Goal: Information Seeking & Learning: Learn about a topic

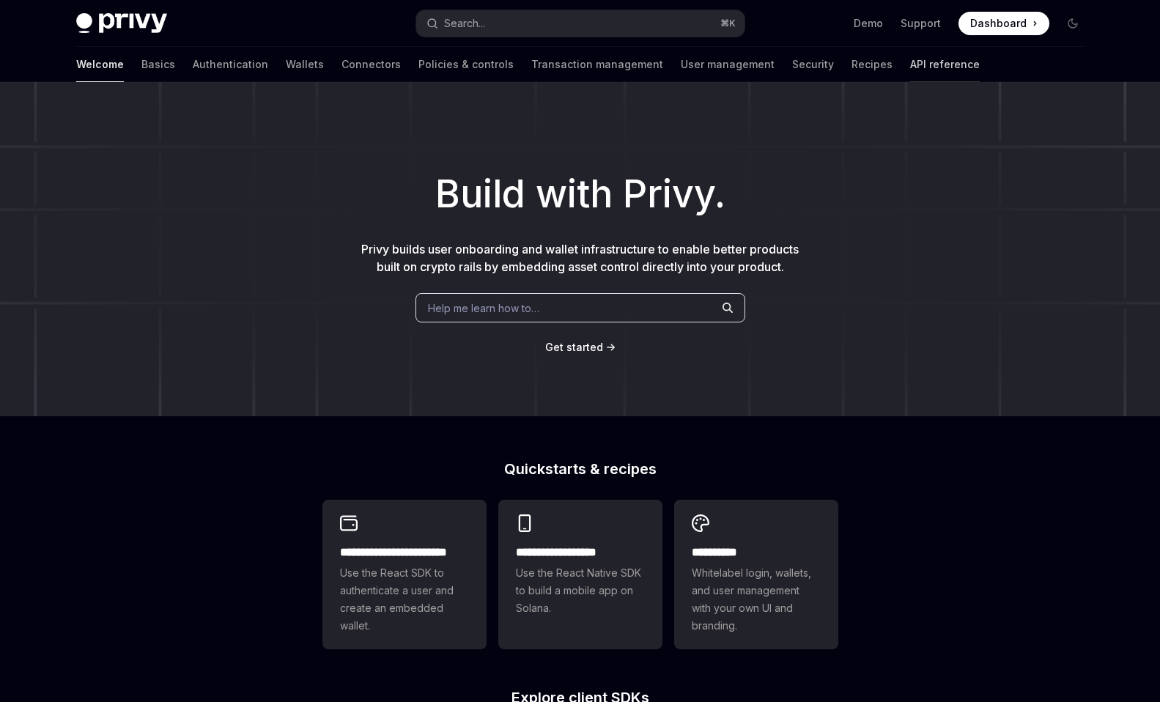
click at [879, 65] on link "API reference" at bounding box center [945, 64] width 70 height 35
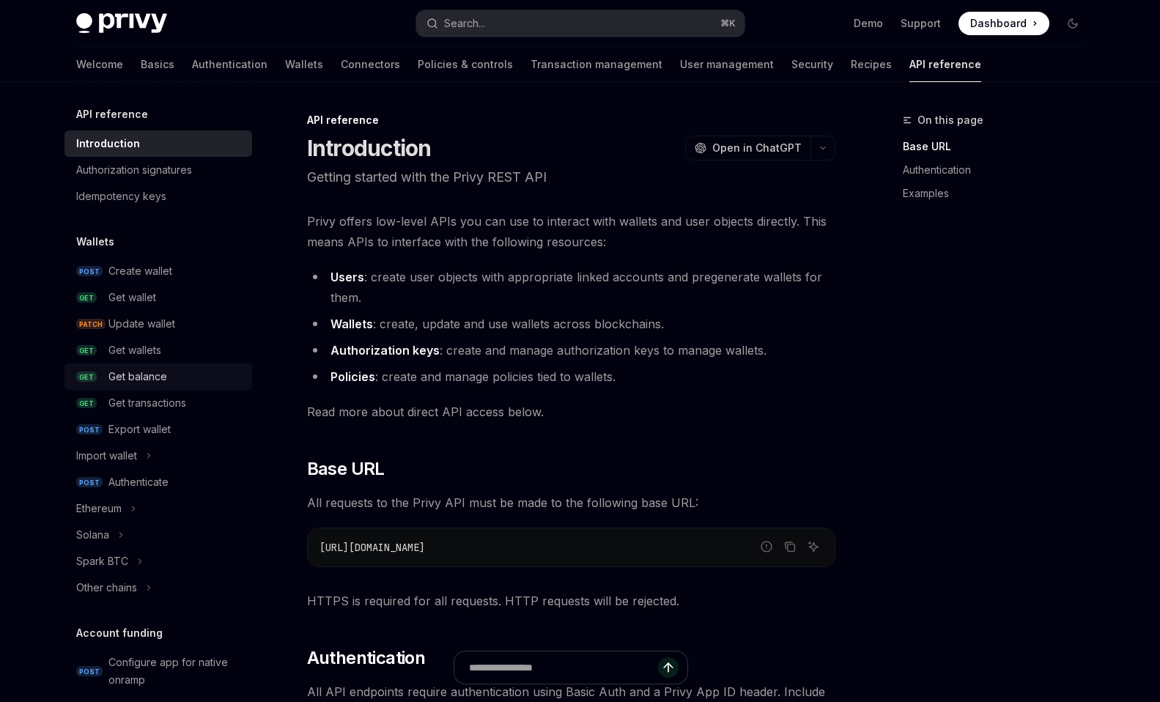
click at [120, 374] on div "Get balance" at bounding box center [137, 377] width 59 height 18
type textarea "*"
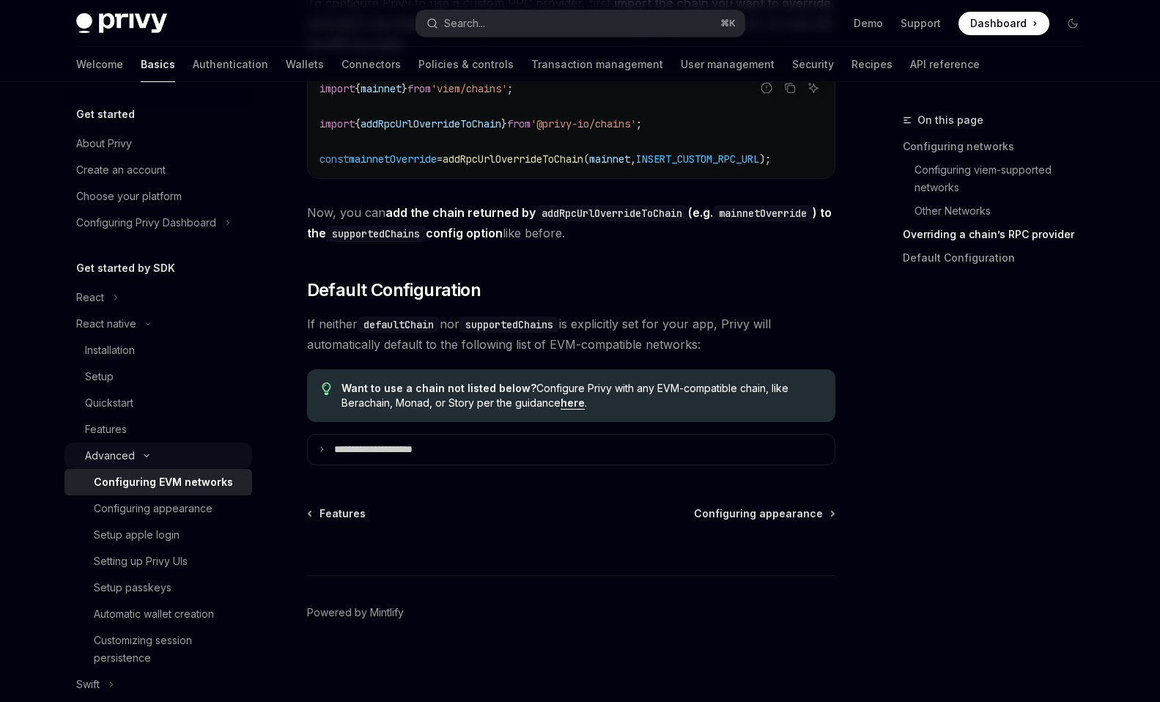
click at [145, 457] on icon "Toggle Advanced section" at bounding box center [146, 456] width 4 height 2
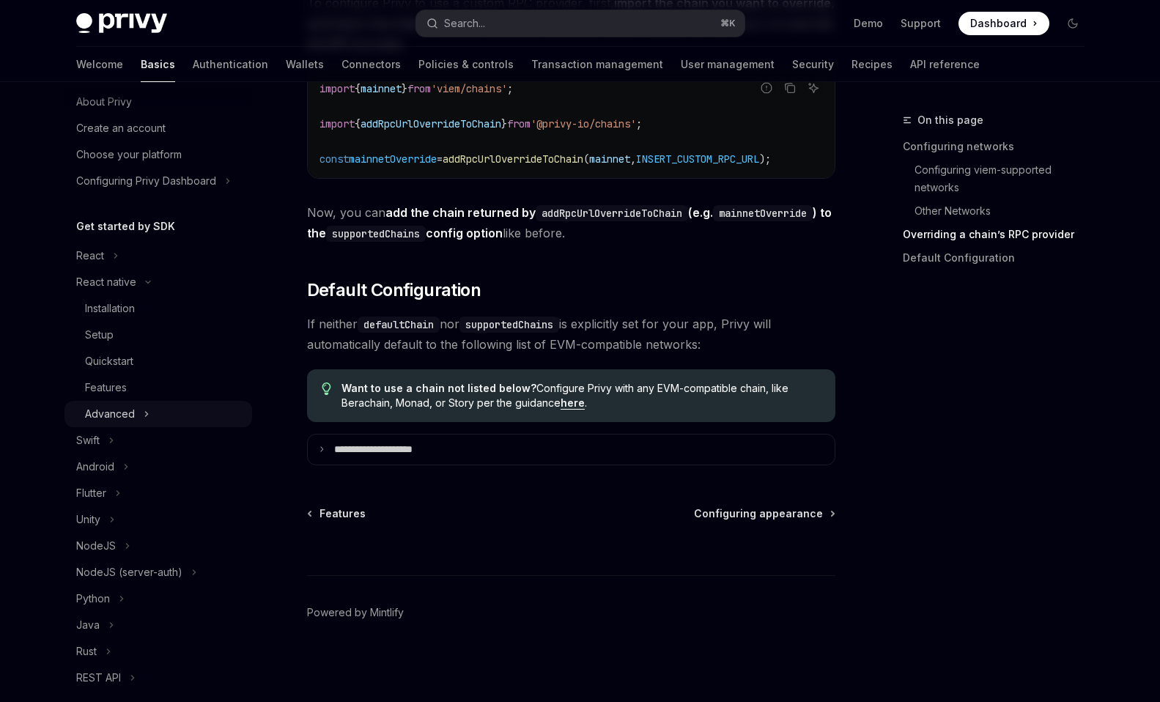
scroll to position [43, 0]
click at [146, 281] on icon "Toggle React native section" at bounding box center [148, 282] width 4 height 2
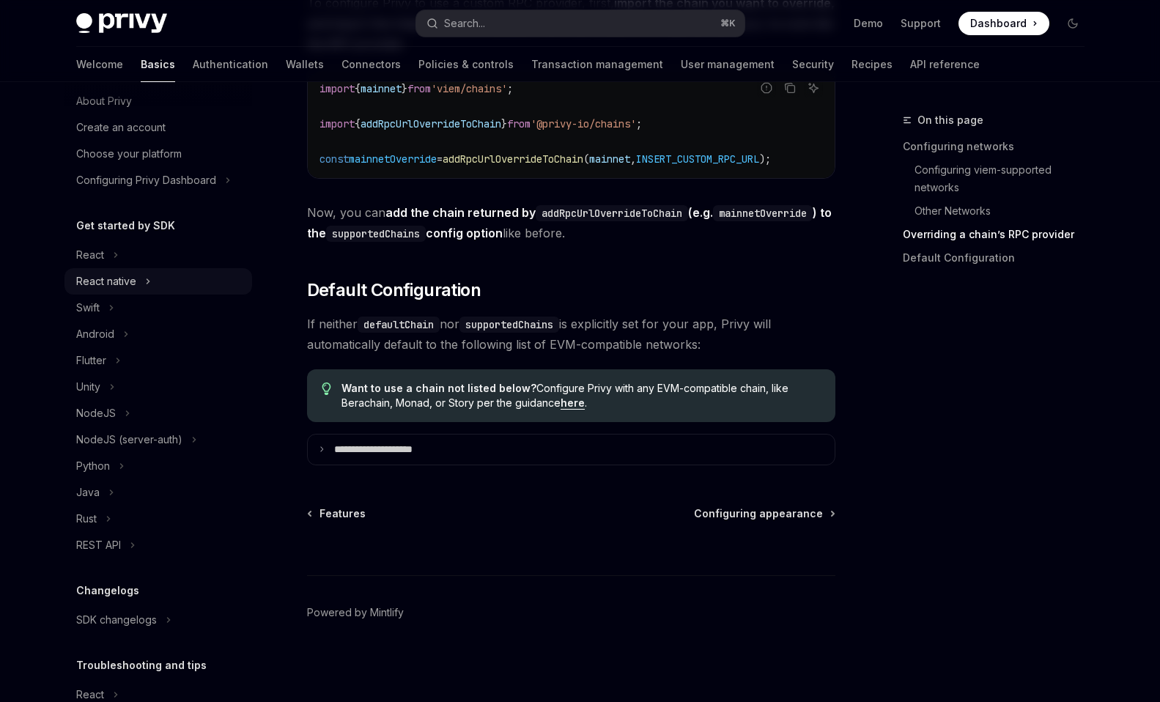
click at [146, 280] on icon "Toggle React native section" at bounding box center [148, 282] width 6 height 18
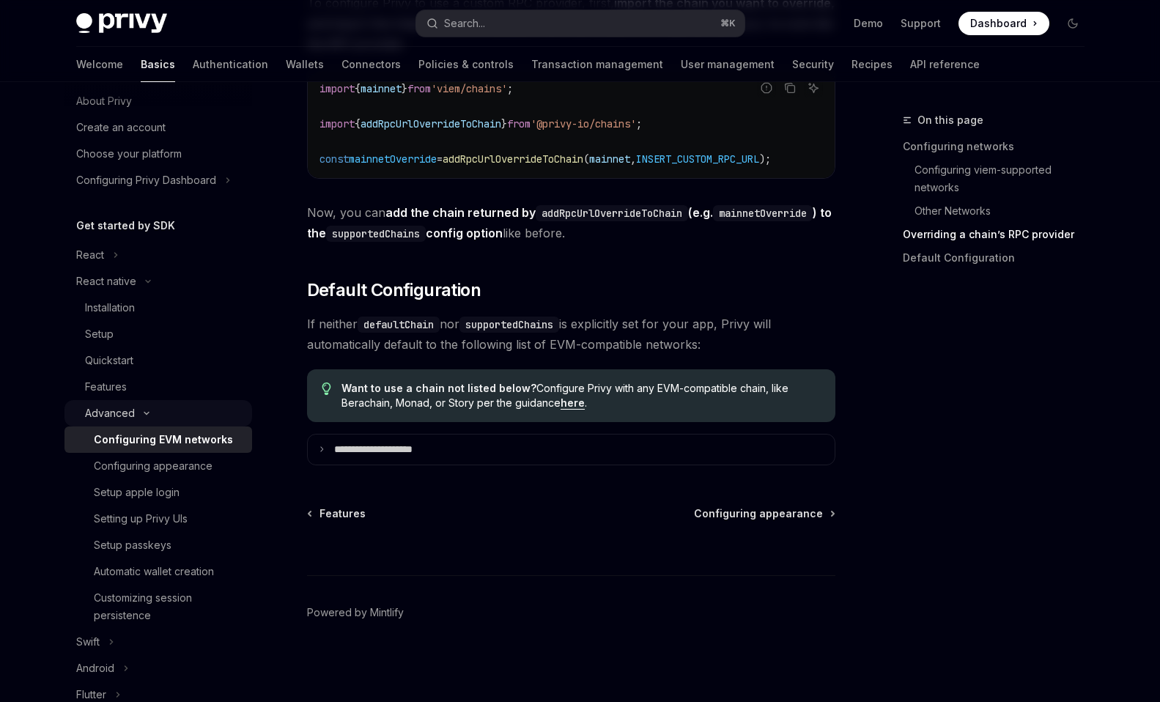
click at [143, 413] on icon "Toggle Advanced section" at bounding box center [147, 413] width 18 height 6
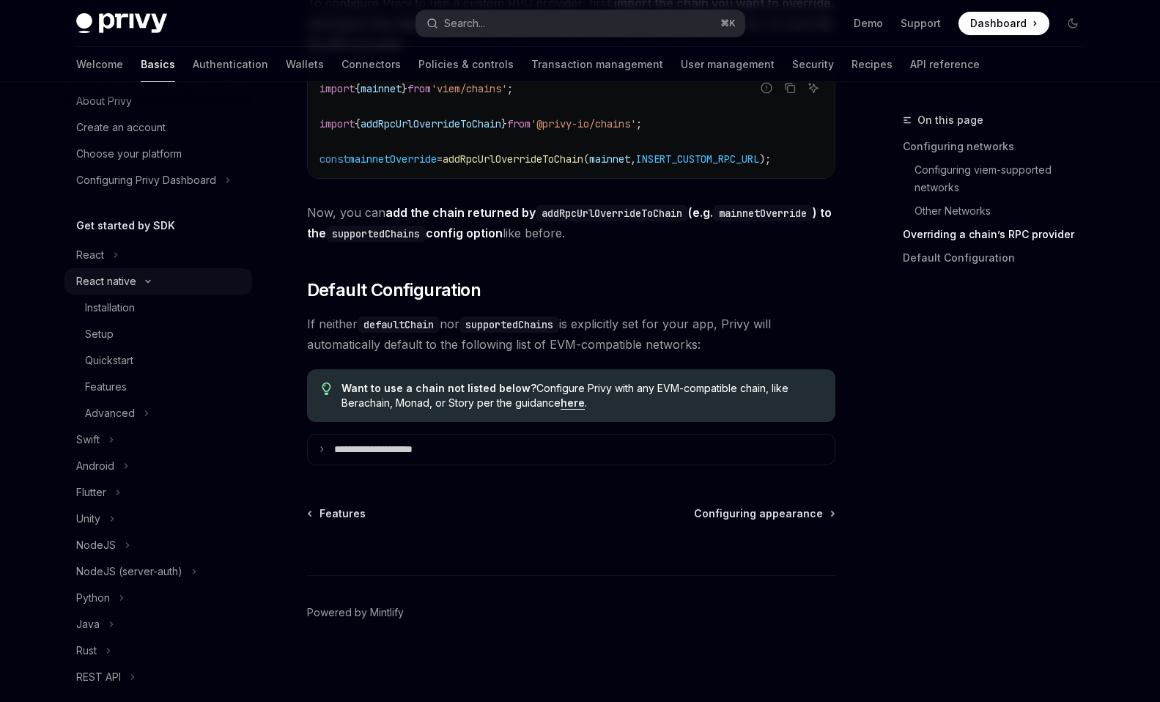
click at [144, 284] on button "React native" at bounding box center [158, 281] width 188 height 26
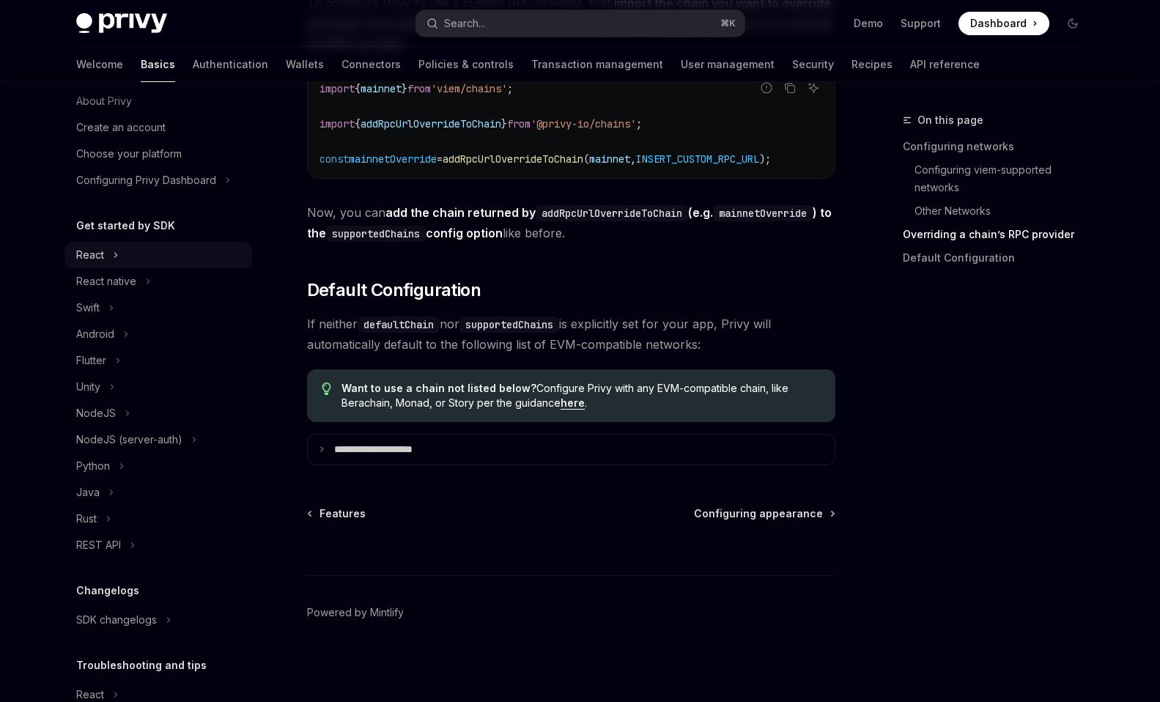
click at [117, 259] on icon "Toggle React section" at bounding box center [116, 255] width 6 height 18
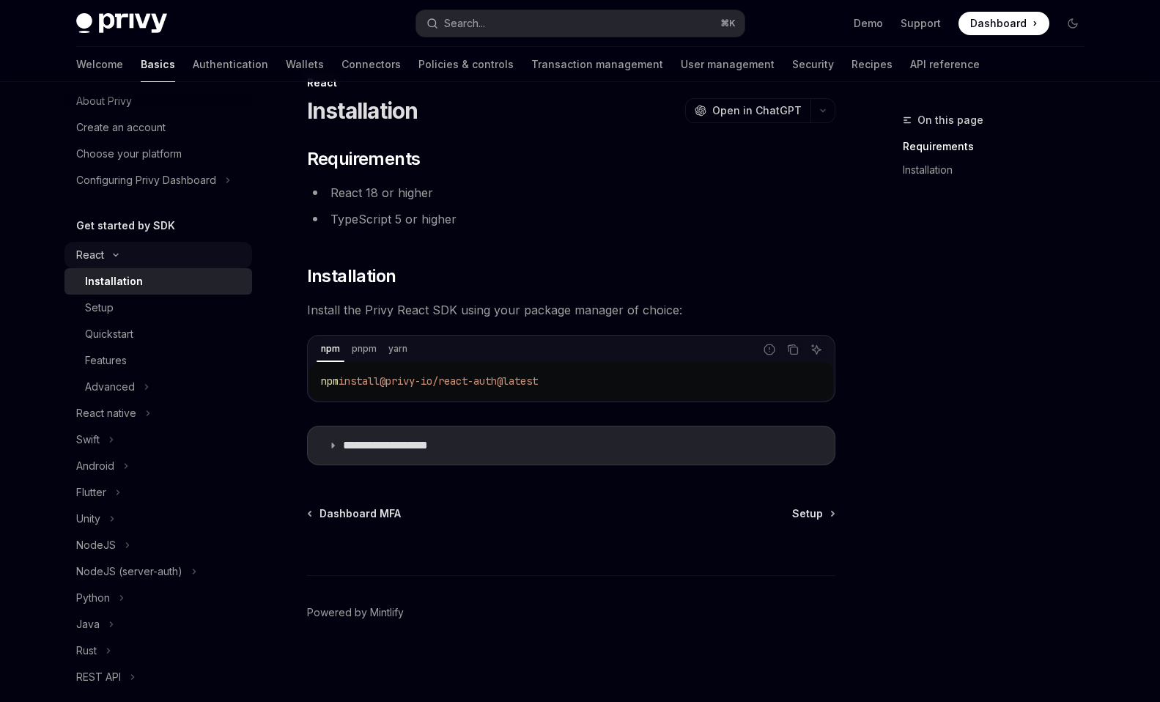
click at [117, 258] on button "React" at bounding box center [158, 255] width 188 height 26
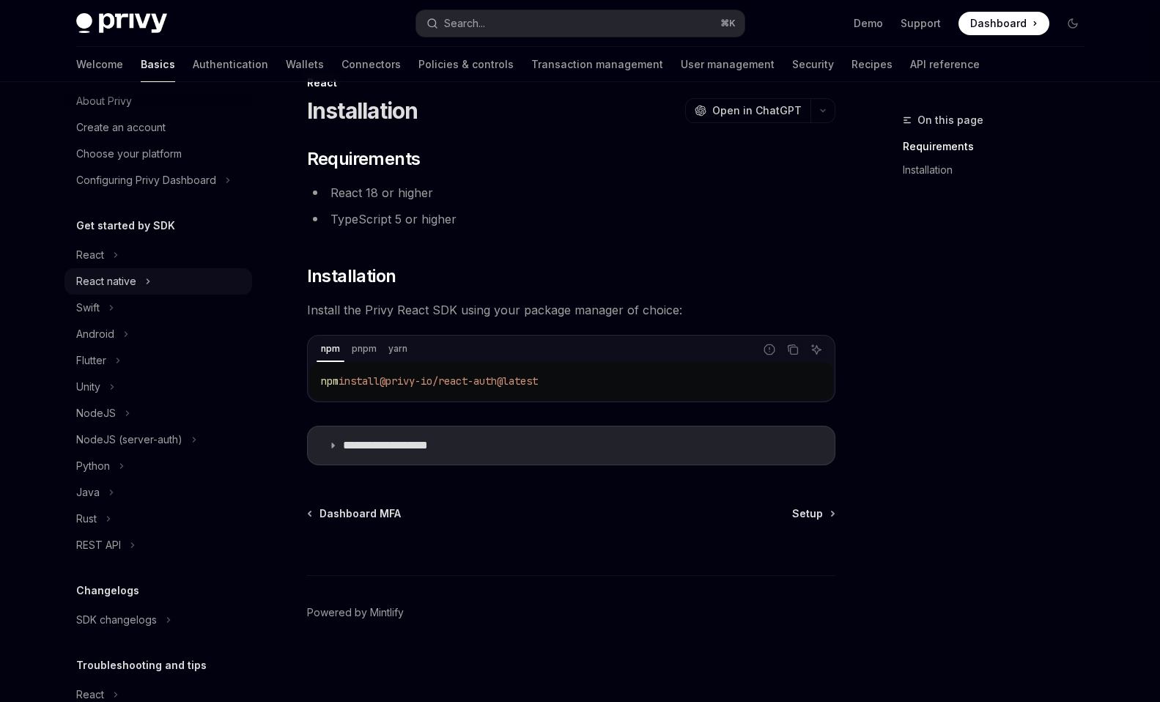
click at [149, 287] on icon "Toggle React native section" at bounding box center [148, 282] width 6 height 18
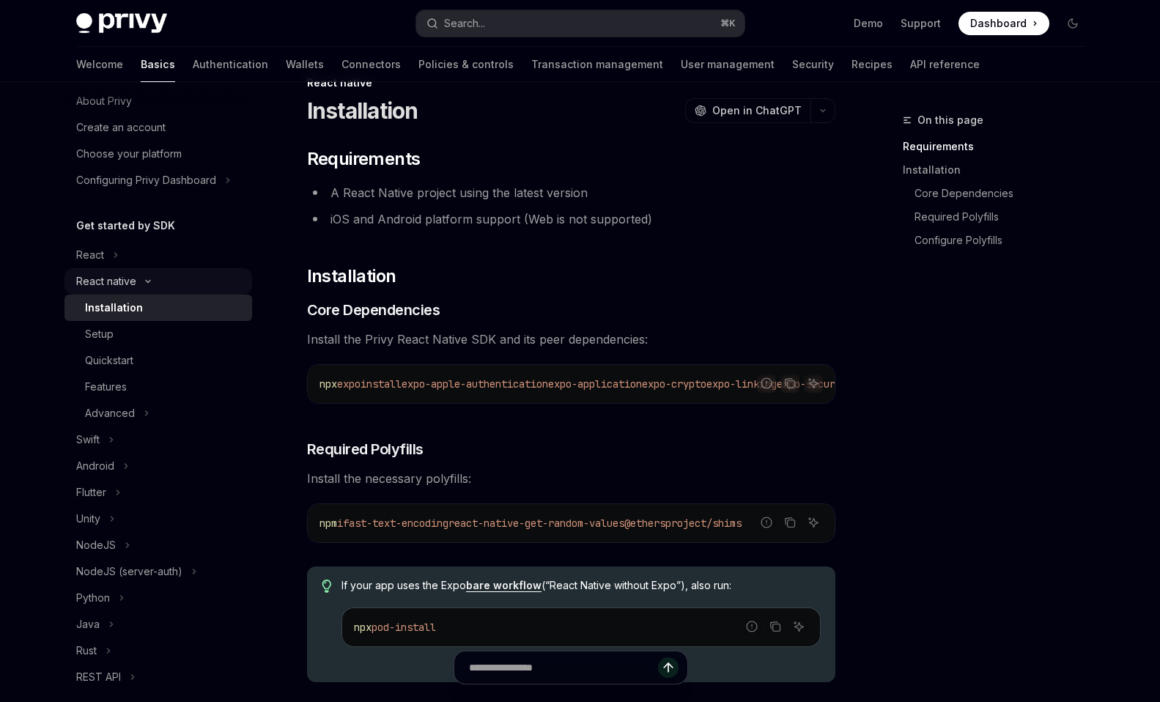
click at [149, 287] on button "React native" at bounding box center [158, 281] width 188 height 26
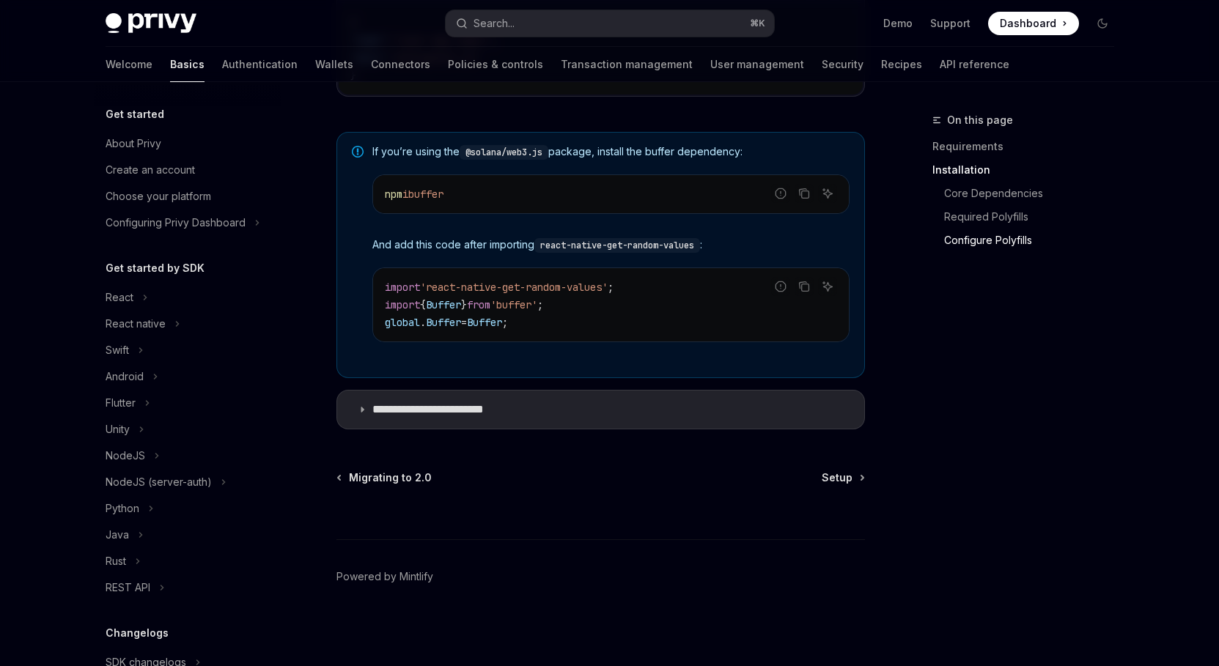
scroll to position [1080, 0]
click at [145, 402] on icon "Toggle Flutter section" at bounding box center [147, 403] width 6 height 18
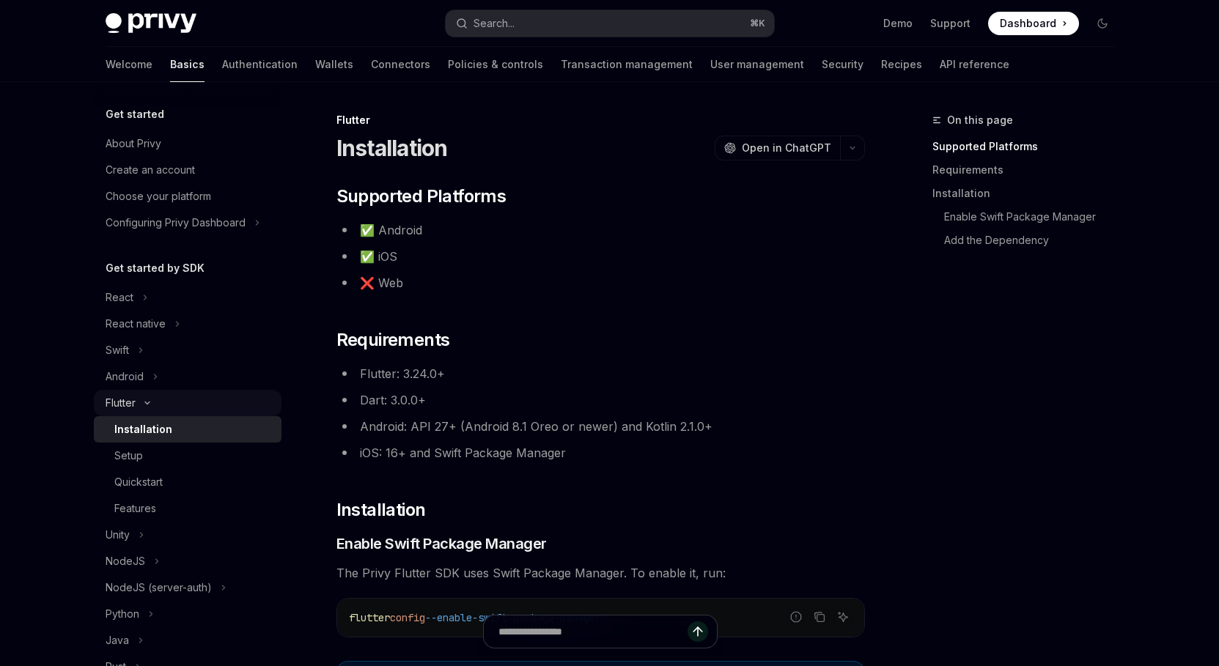
click at [145, 402] on icon "Toggle Flutter section" at bounding box center [147, 403] width 4 height 2
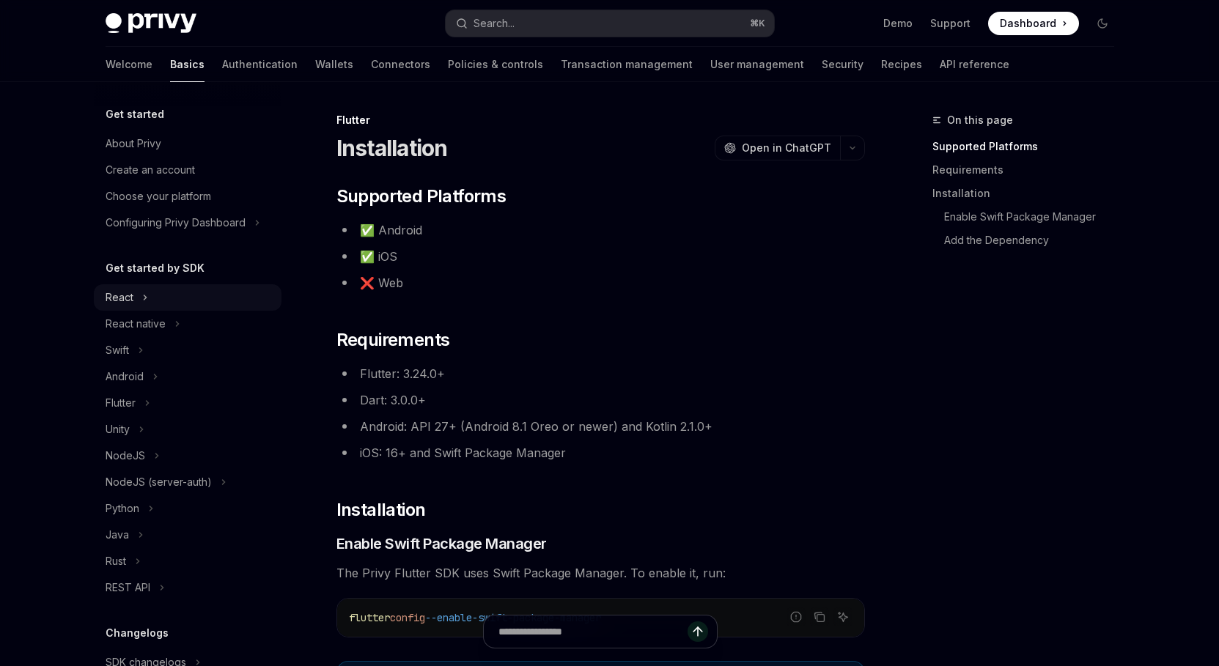
click at [138, 294] on button "React" at bounding box center [188, 297] width 188 height 26
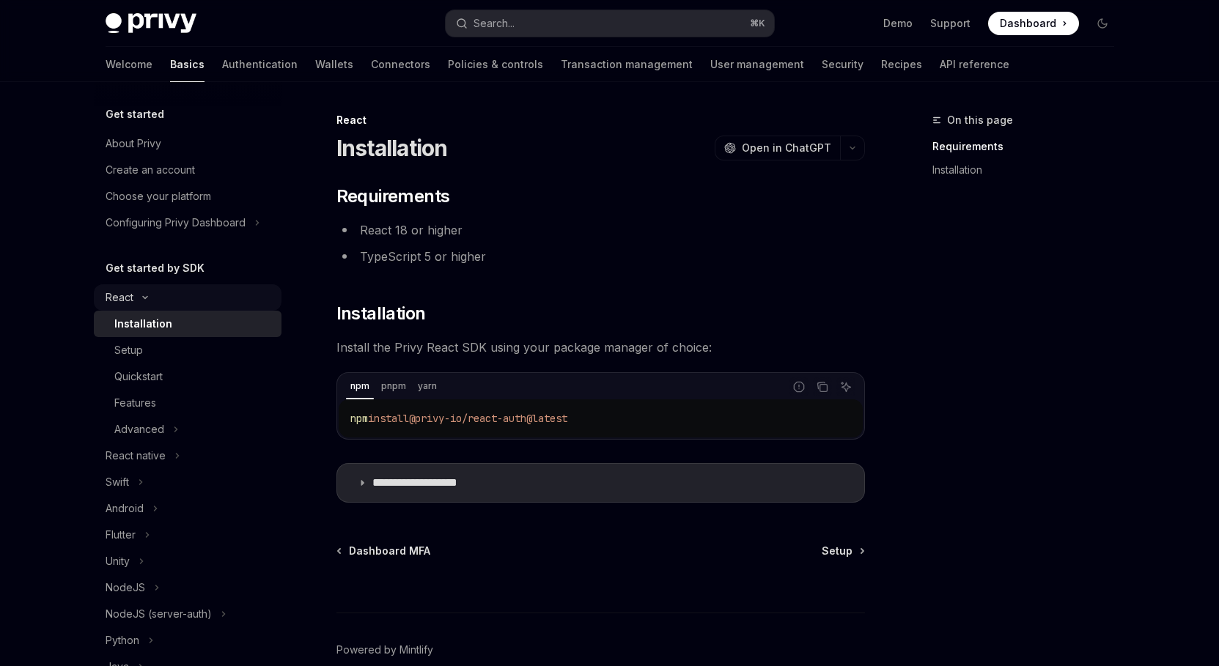
click at [138, 295] on icon "Toggle React section" at bounding box center [145, 298] width 18 height 6
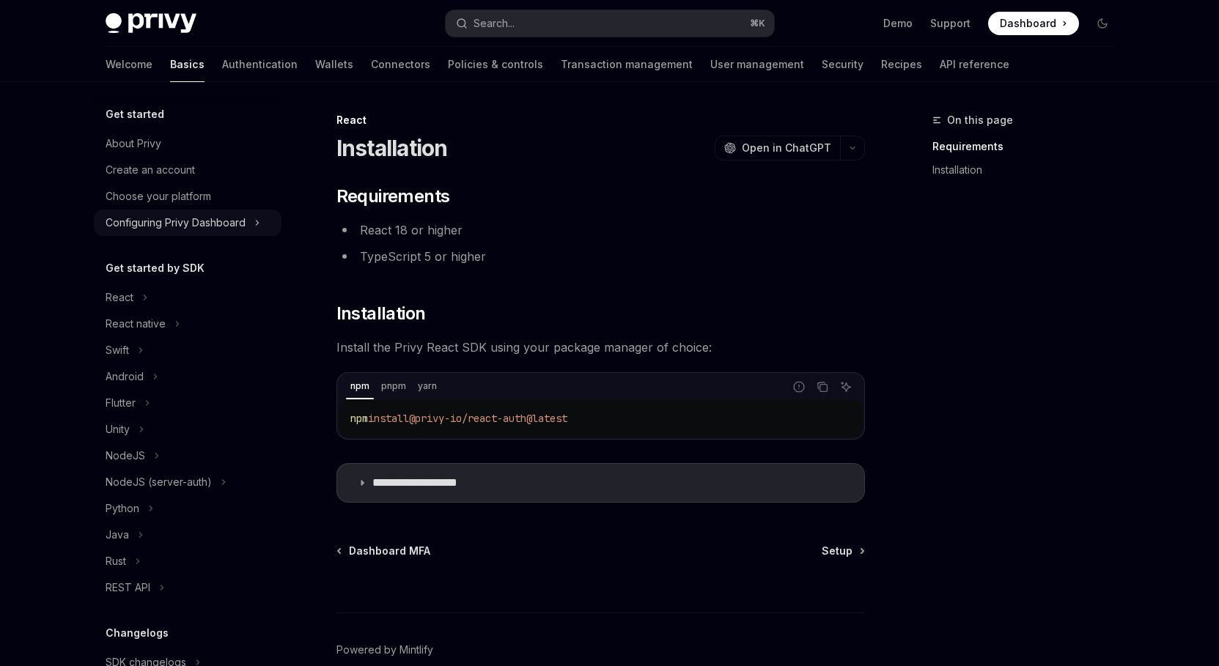
click at [257, 221] on icon "Toggle Configuring Privy Dashboard section" at bounding box center [257, 223] width 2 height 4
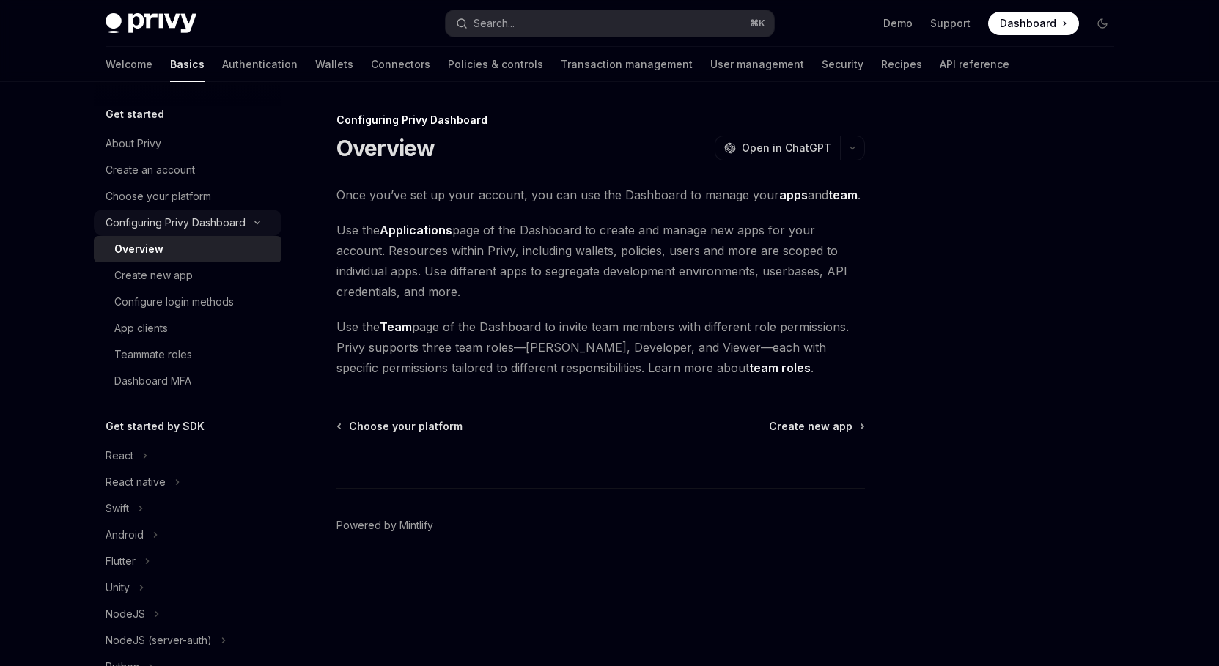
click at [257, 223] on icon "Toggle Configuring Privy Dashboard section" at bounding box center [257, 223] width 4 height 2
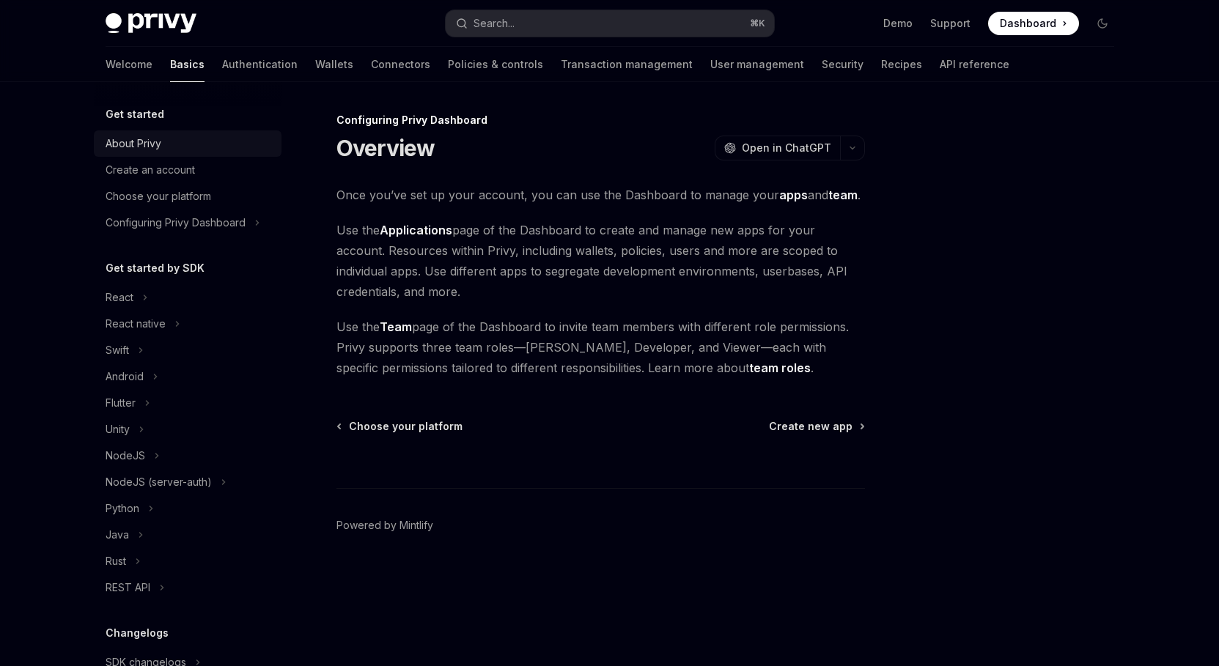
click at [144, 143] on div "About Privy" at bounding box center [134, 144] width 56 height 18
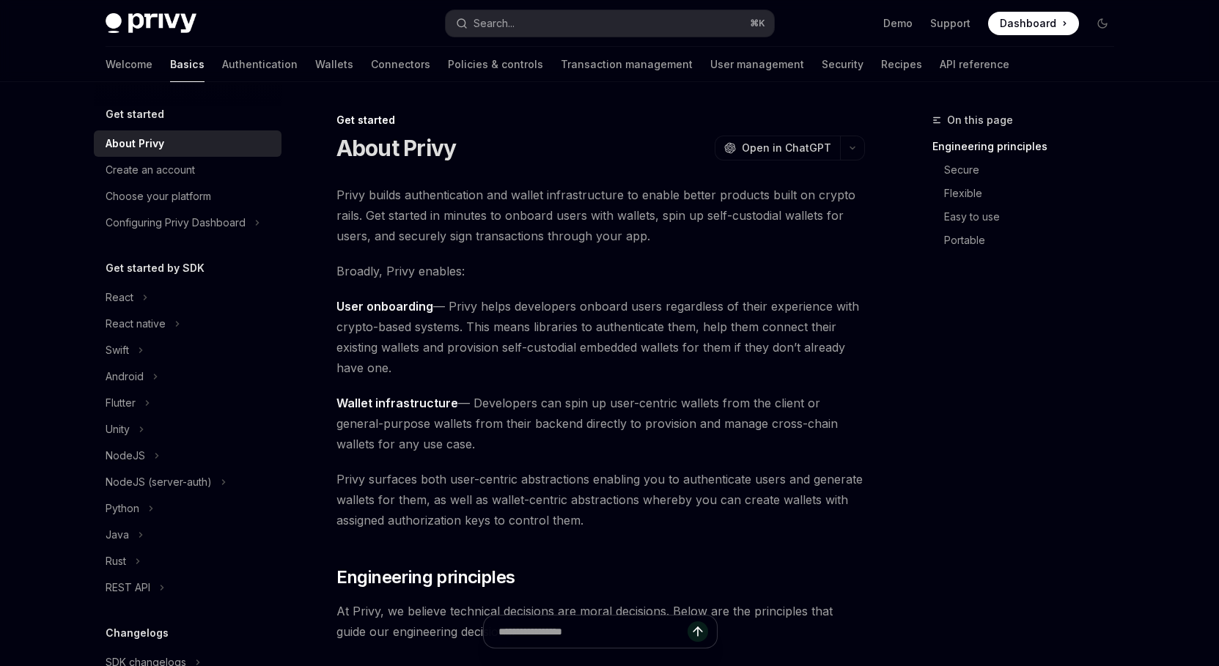
click at [140, 117] on h5 "Get started" at bounding box center [135, 115] width 59 height 18
click at [222, 68] on link "Authentication" at bounding box center [259, 64] width 75 height 35
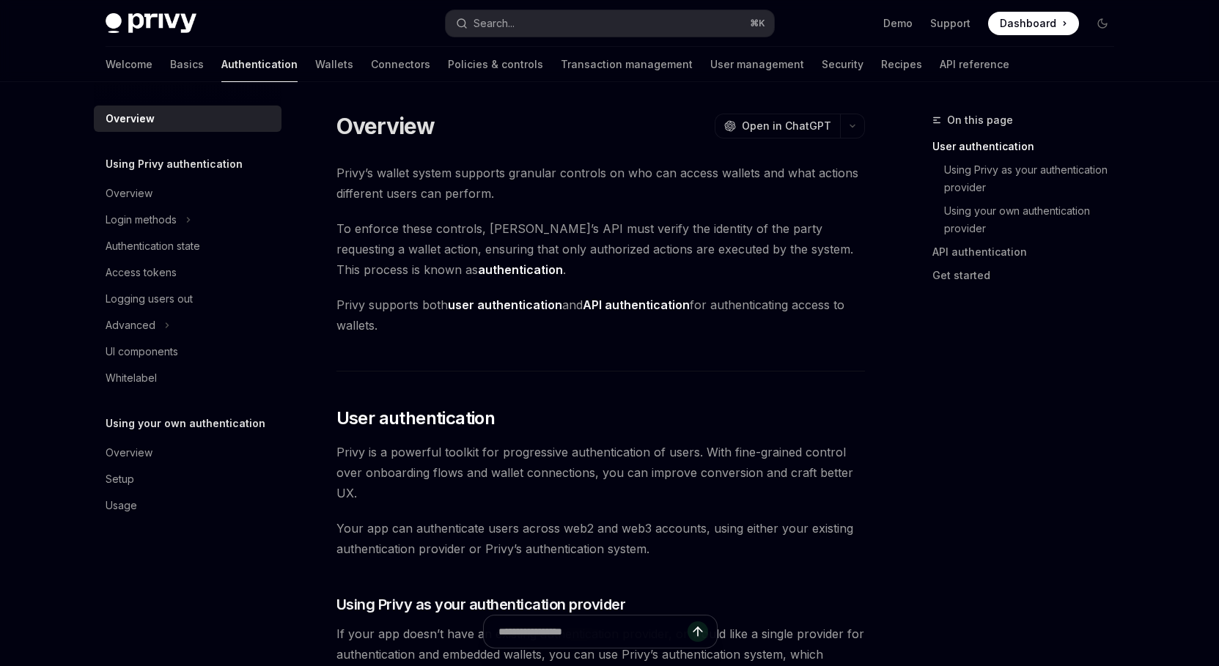
click at [244, 64] on div "Welcome Basics Authentication Wallets Connectors Policies & controls Transactio…" at bounding box center [558, 64] width 904 height 35
click at [282, 62] on div "Welcome Basics Authentication Wallets Connectors Policies & controls Transactio…" at bounding box center [558, 64] width 904 height 35
click at [371, 62] on link "Connectors" at bounding box center [400, 64] width 59 height 35
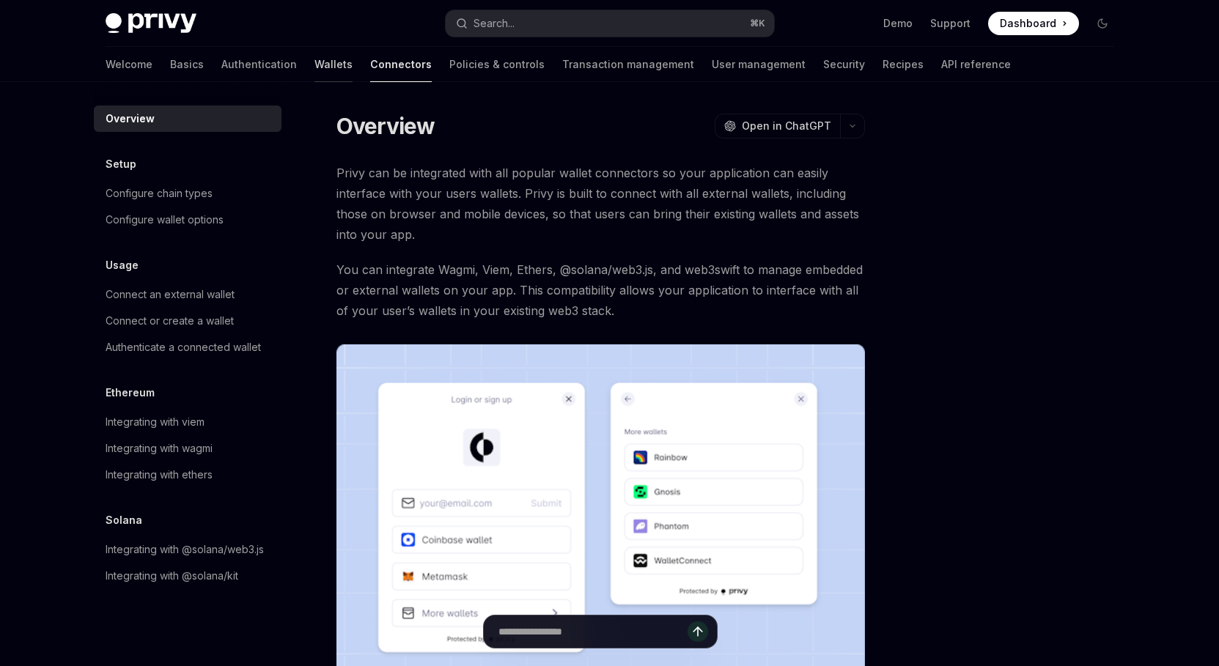
click at [314, 53] on link "Wallets" at bounding box center [333, 64] width 38 height 35
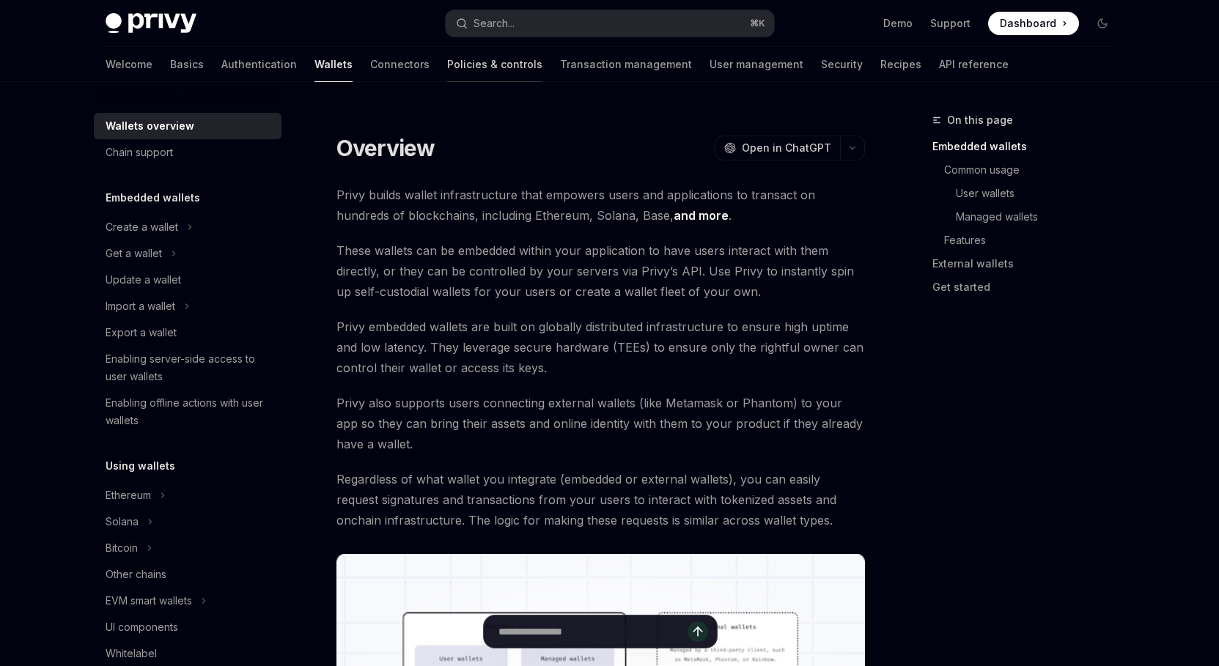
click at [447, 66] on link "Policies & controls" at bounding box center [494, 64] width 95 height 35
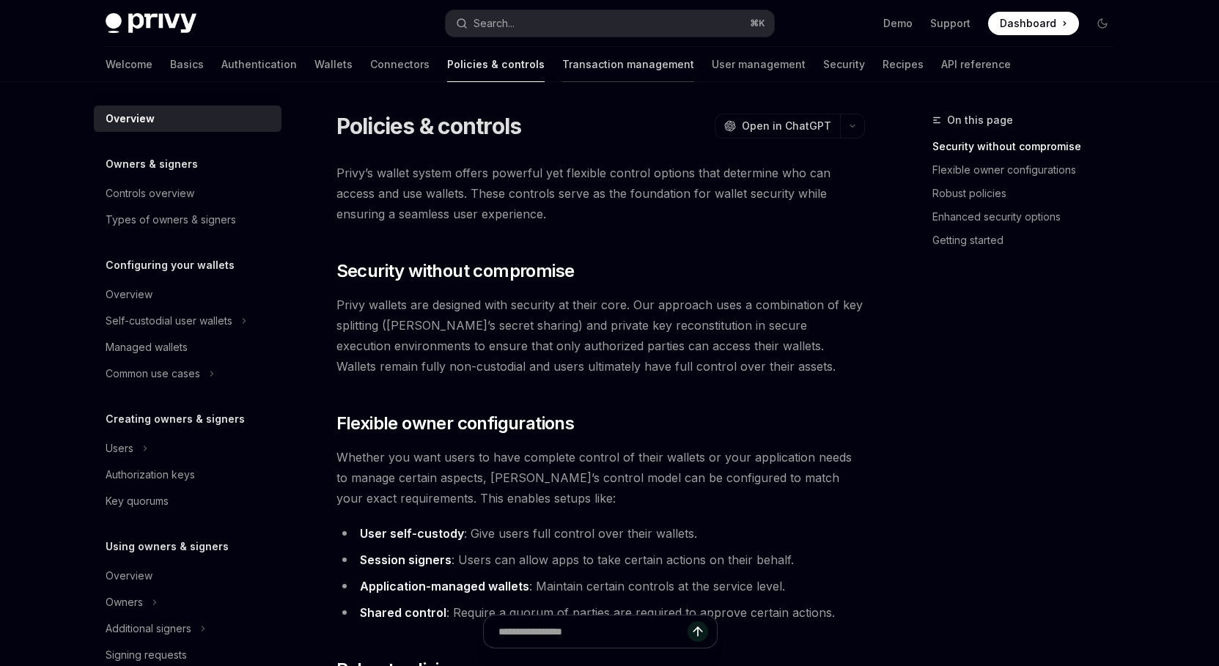
click at [562, 74] on link "Transaction management" at bounding box center [628, 64] width 132 height 35
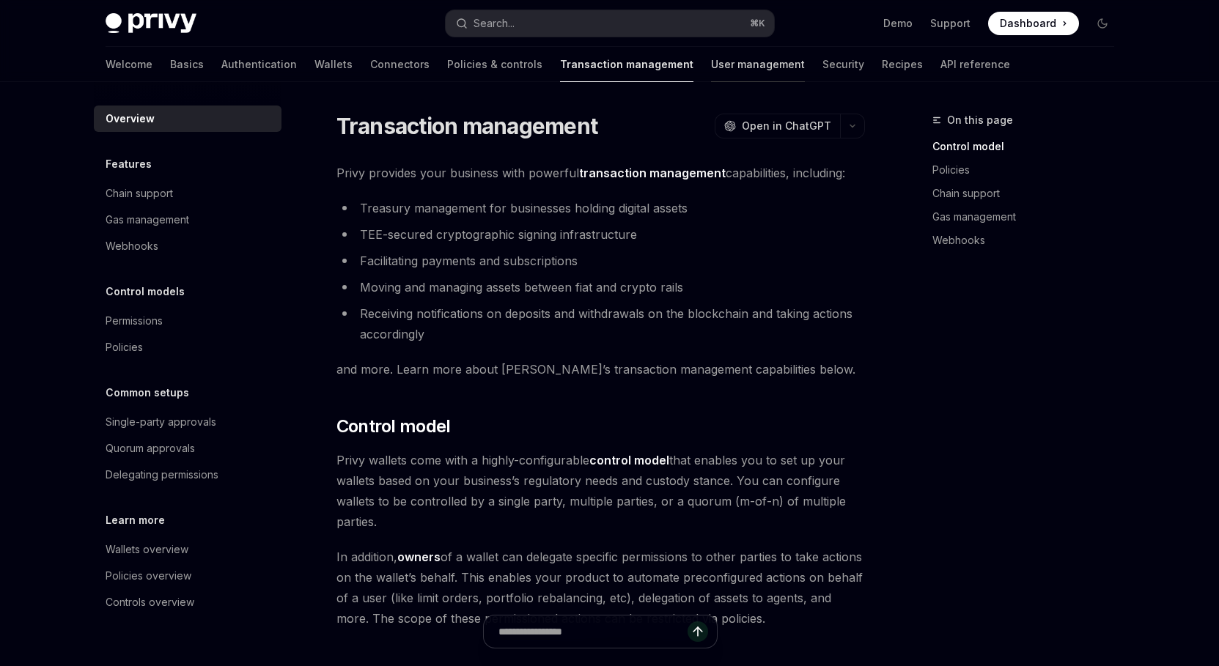
click at [711, 64] on link "User management" at bounding box center [758, 64] width 94 height 35
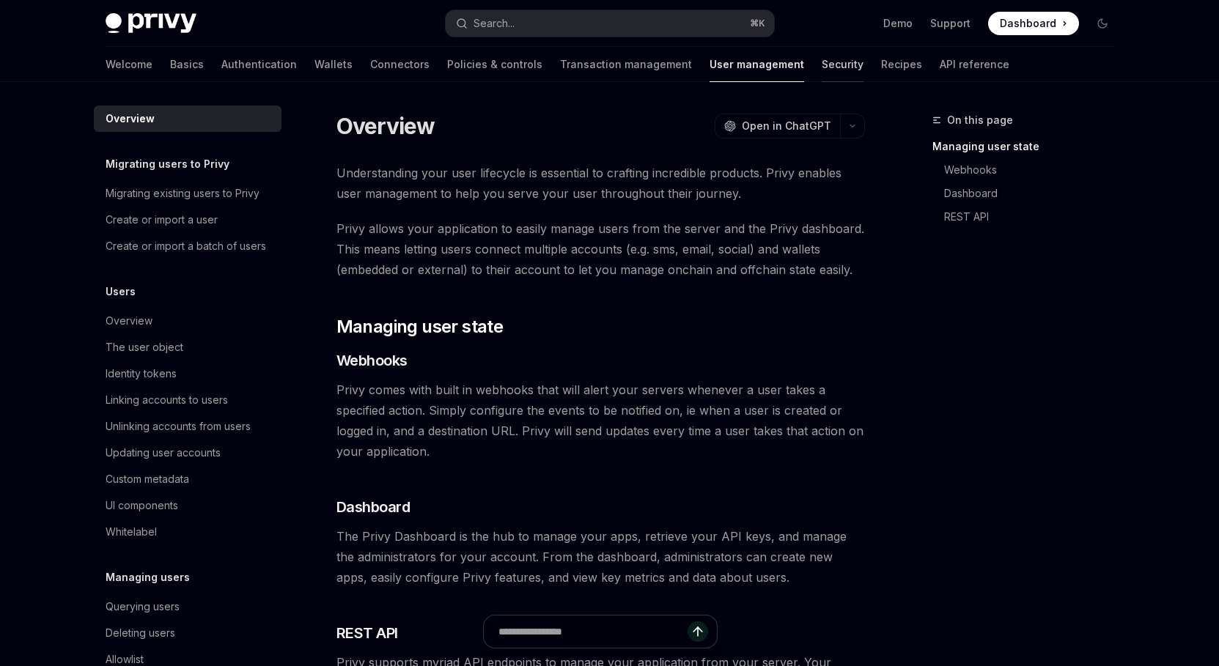
click at [822, 62] on link "Security" at bounding box center [843, 64] width 42 height 35
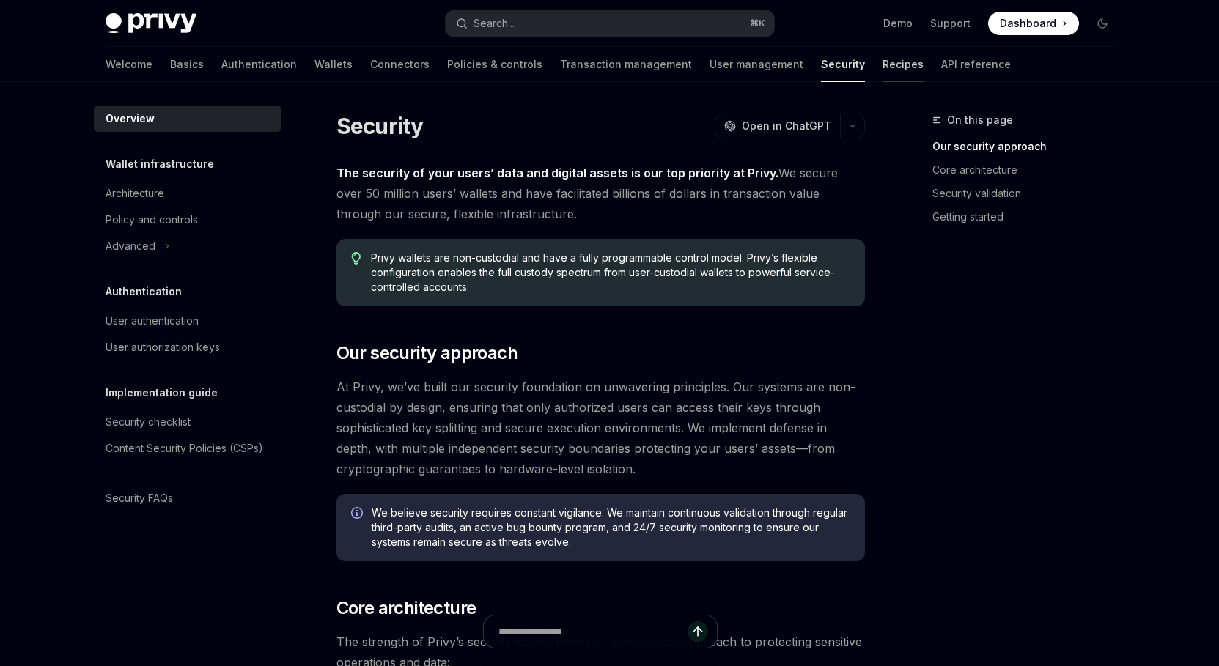
click at [882, 62] on link "Recipes" at bounding box center [902, 64] width 41 height 35
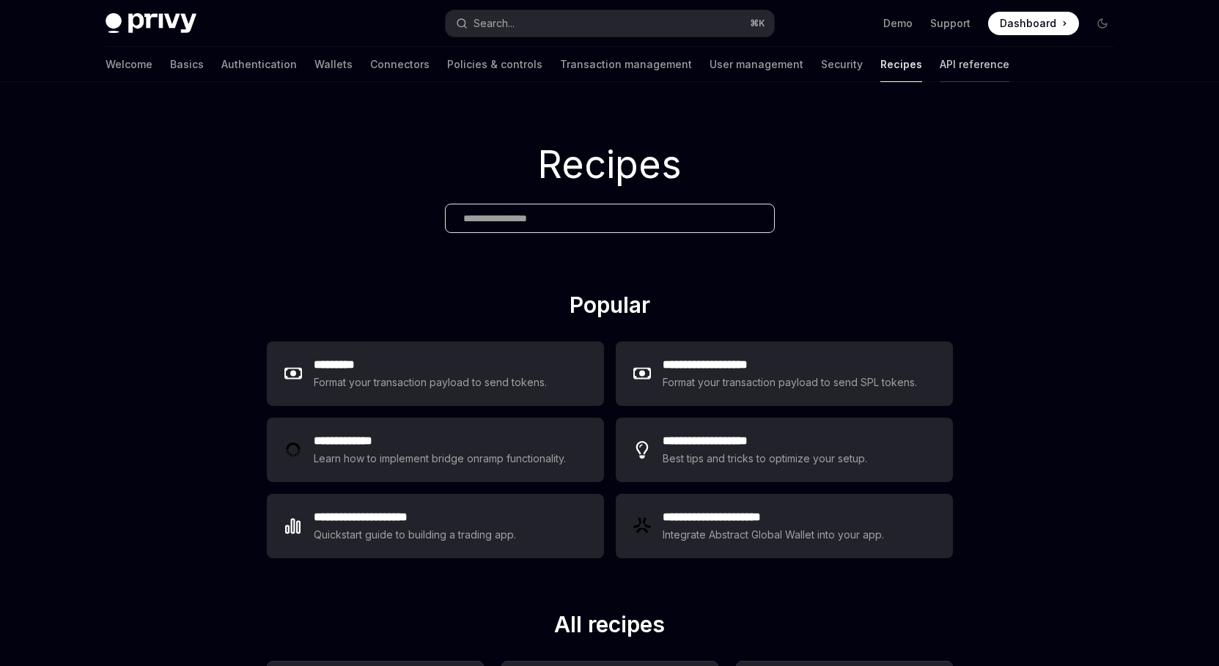
click at [940, 64] on link "API reference" at bounding box center [975, 64] width 70 height 35
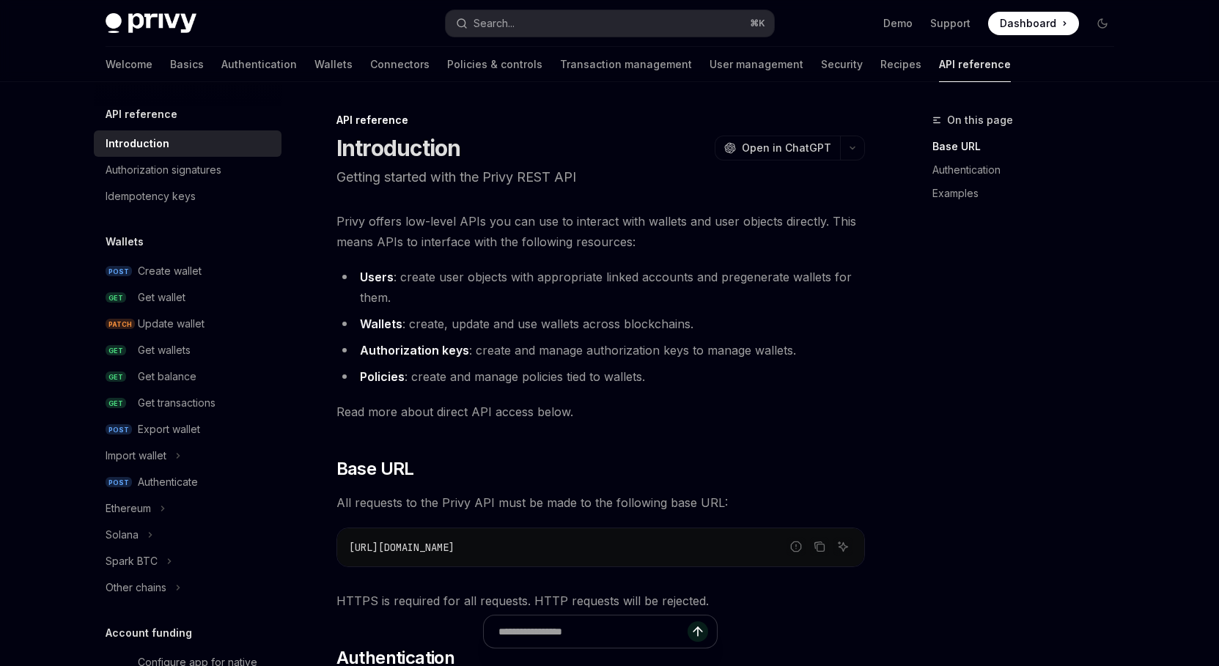
click at [831, 64] on div "Welcome Basics Authentication Wallets Connectors Policies & controls Transactio…" at bounding box center [558, 64] width 905 height 35
click at [880, 64] on link "Recipes" at bounding box center [900, 64] width 41 height 35
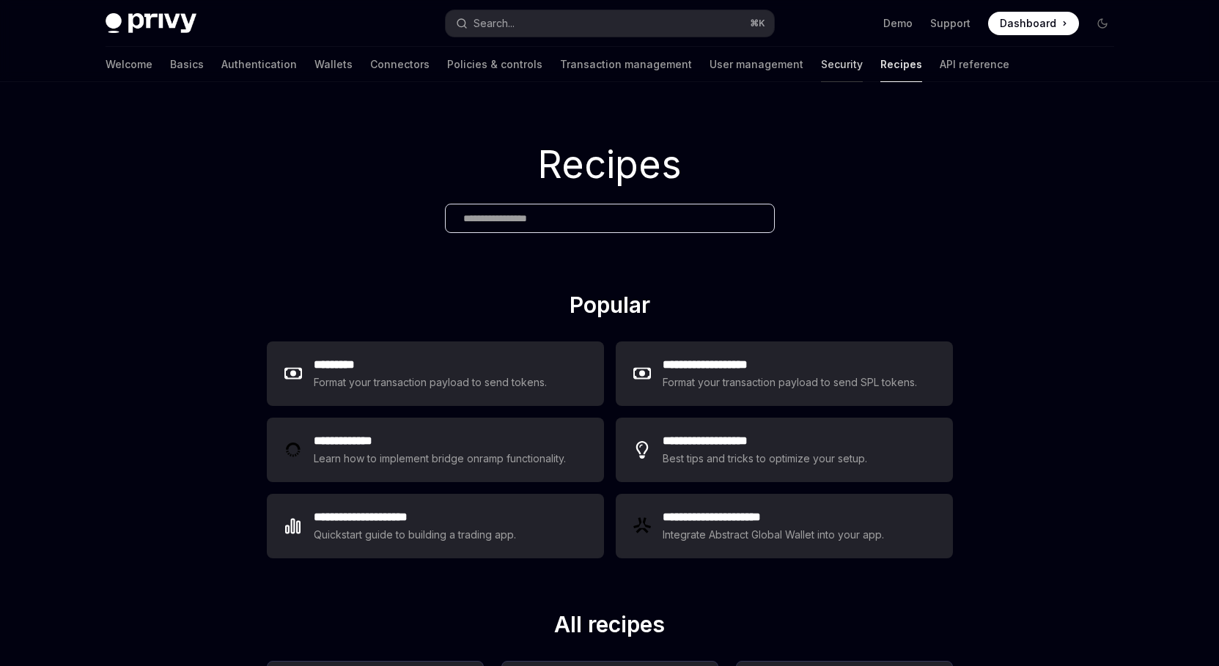
click at [821, 66] on link "Security" at bounding box center [842, 64] width 42 height 35
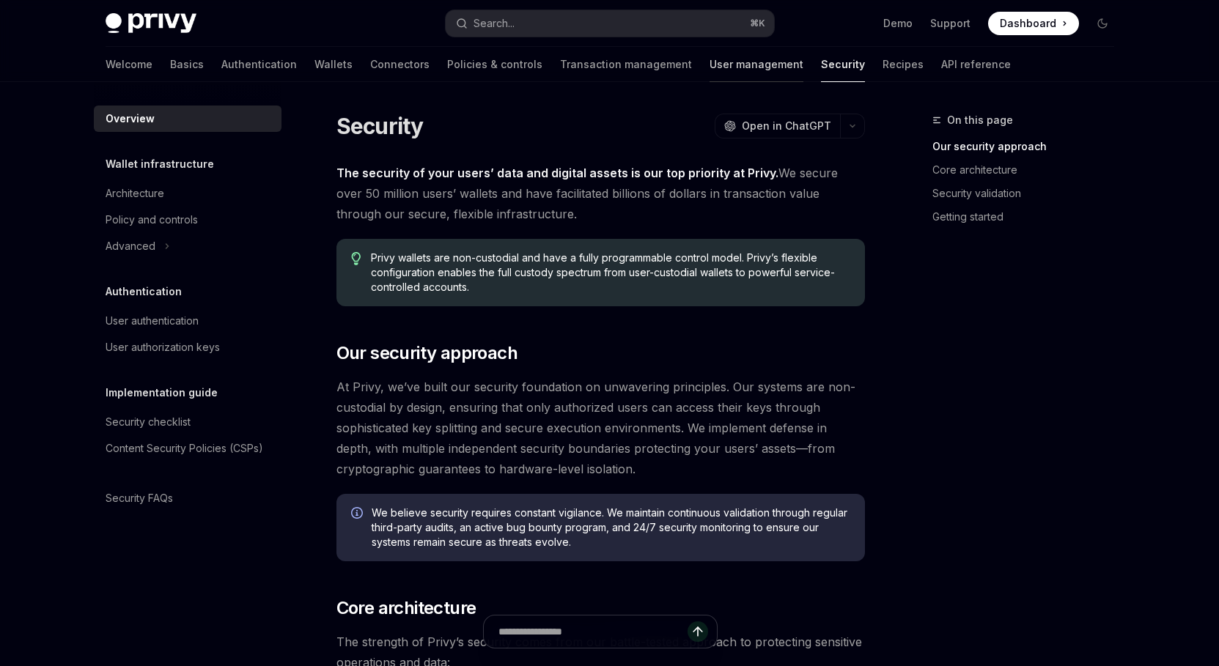
click at [709, 61] on link "User management" at bounding box center [756, 64] width 94 height 35
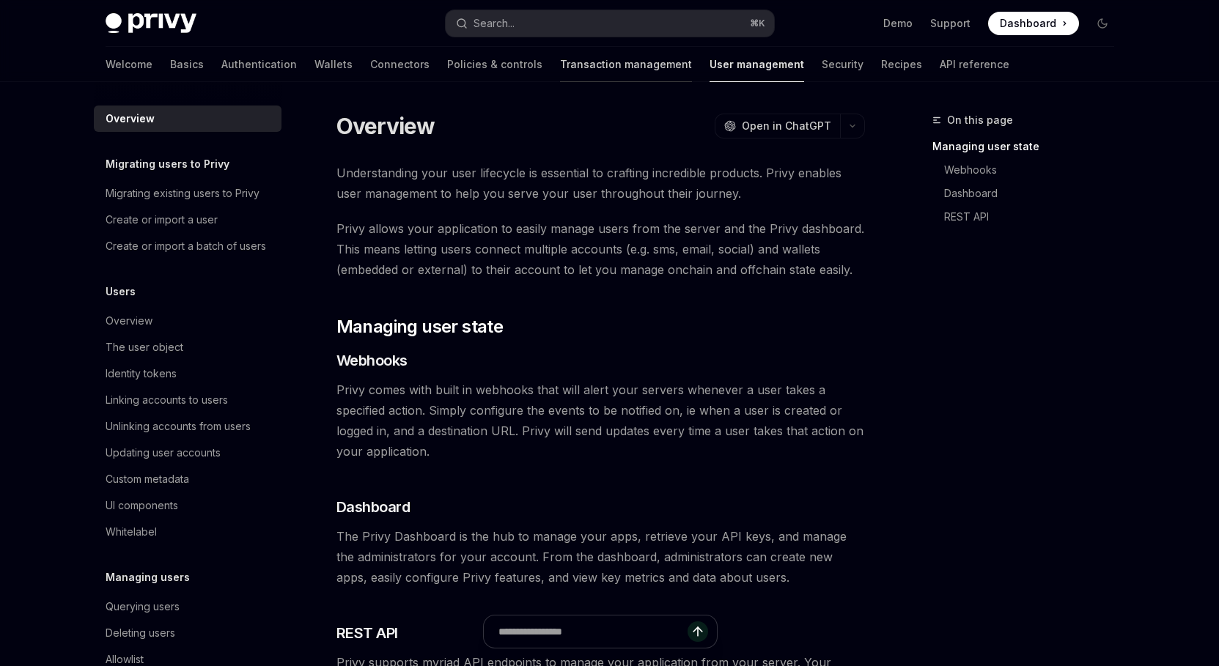
click at [560, 61] on link "Transaction management" at bounding box center [626, 64] width 132 height 35
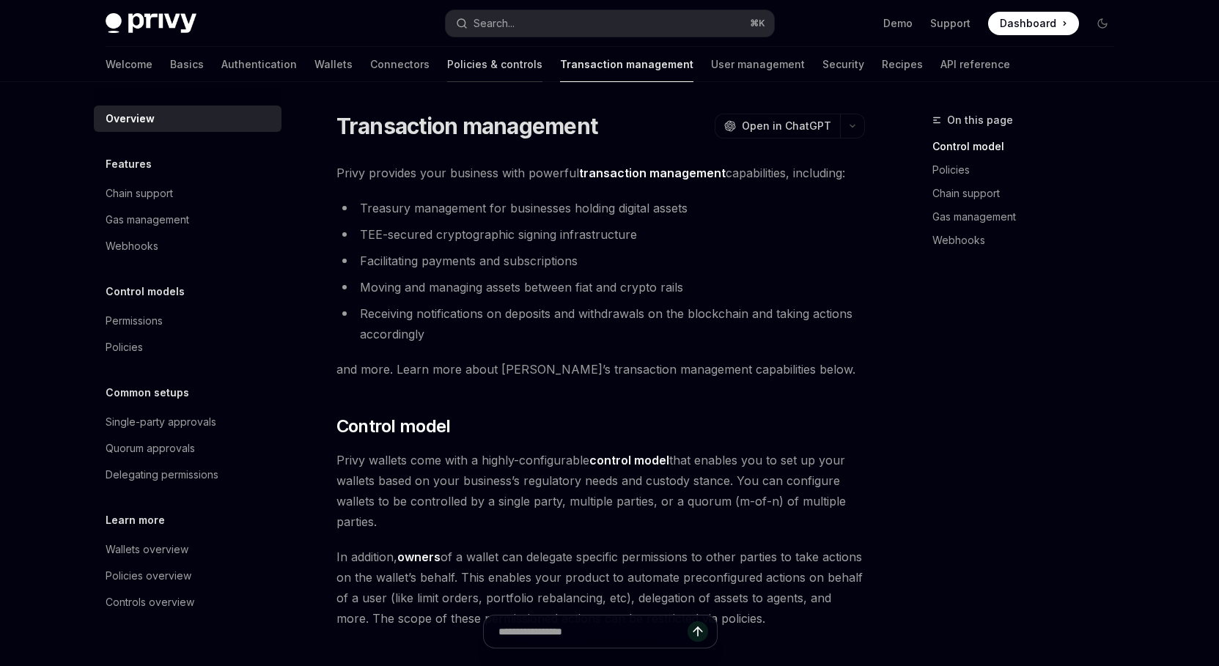
click at [447, 65] on link "Policies & controls" at bounding box center [494, 64] width 95 height 35
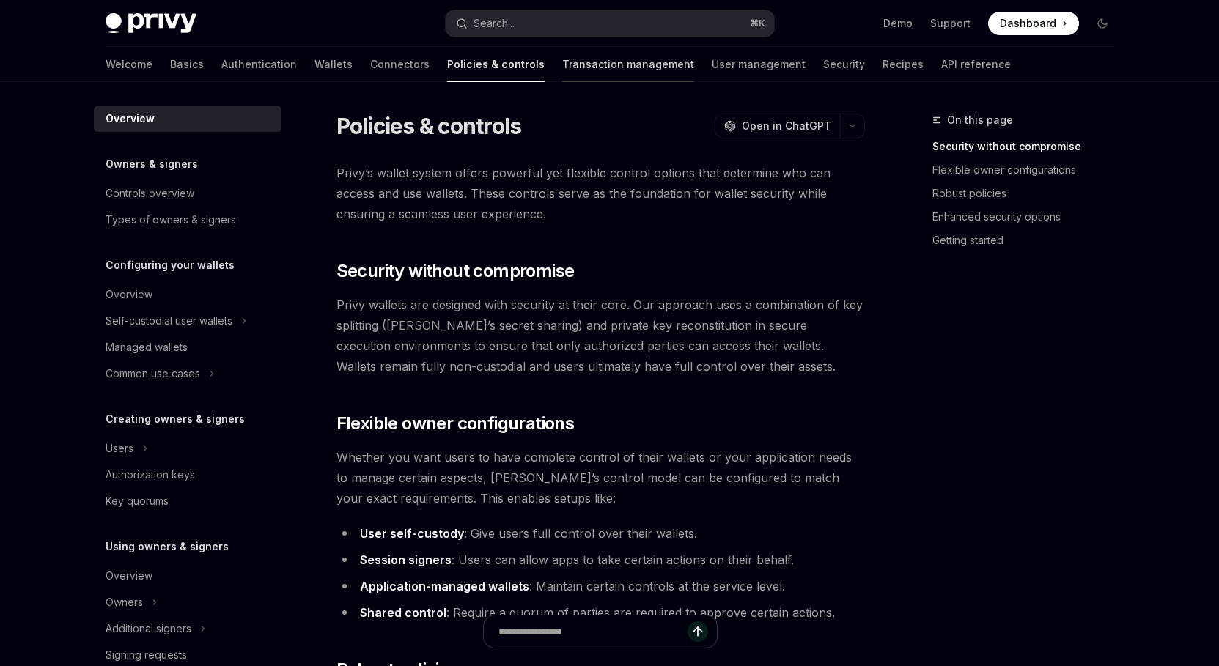
click at [562, 69] on link "Transaction management" at bounding box center [628, 64] width 132 height 35
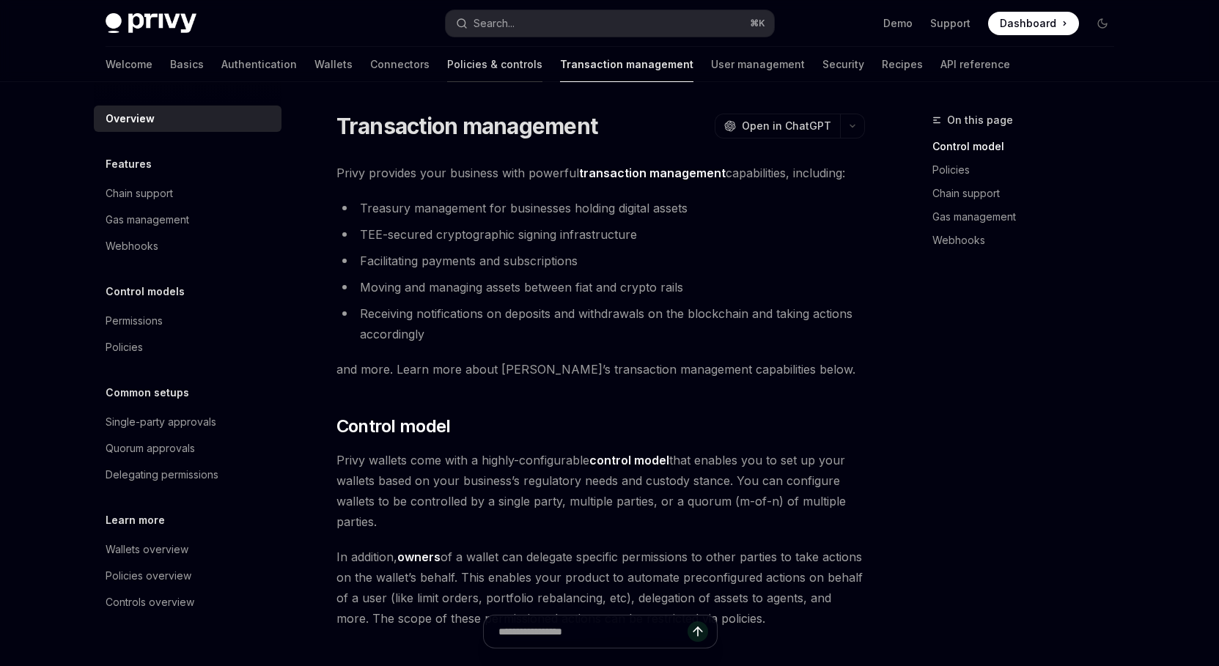
click at [447, 60] on link "Policies & controls" at bounding box center [494, 64] width 95 height 35
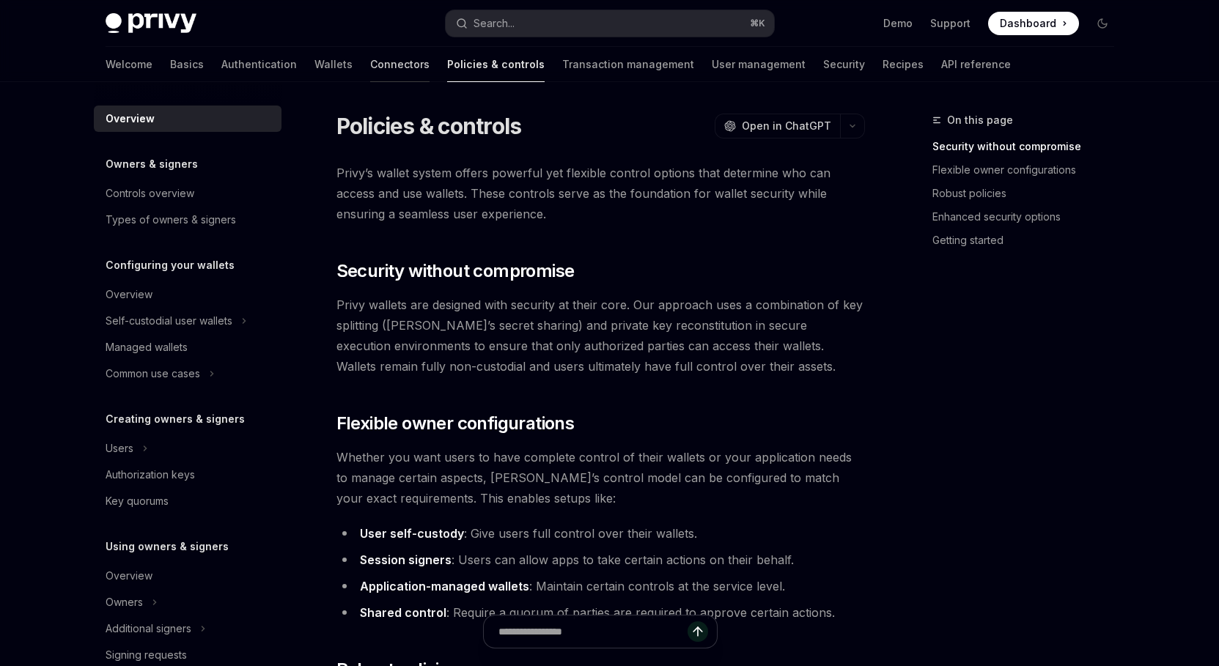
click at [370, 62] on link "Connectors" at bounding box center [399, 64] width 59 height 35
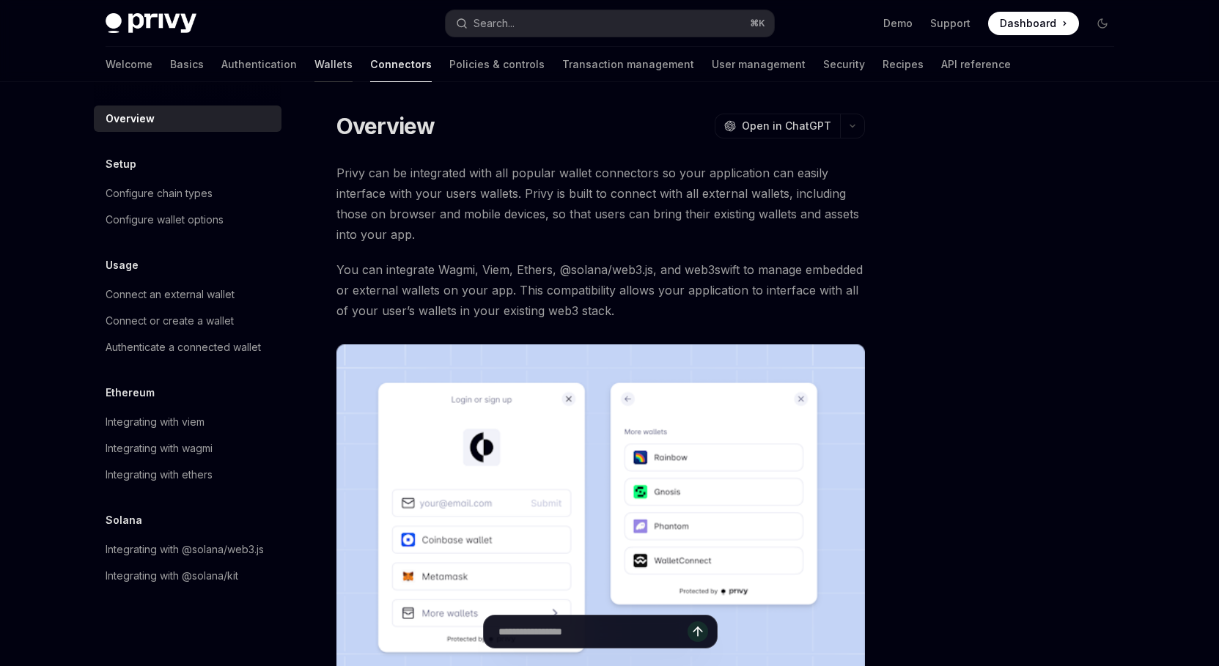
click at [314, 64] on link "Wallets" at bounding box center [333, 64] width 38 height 35
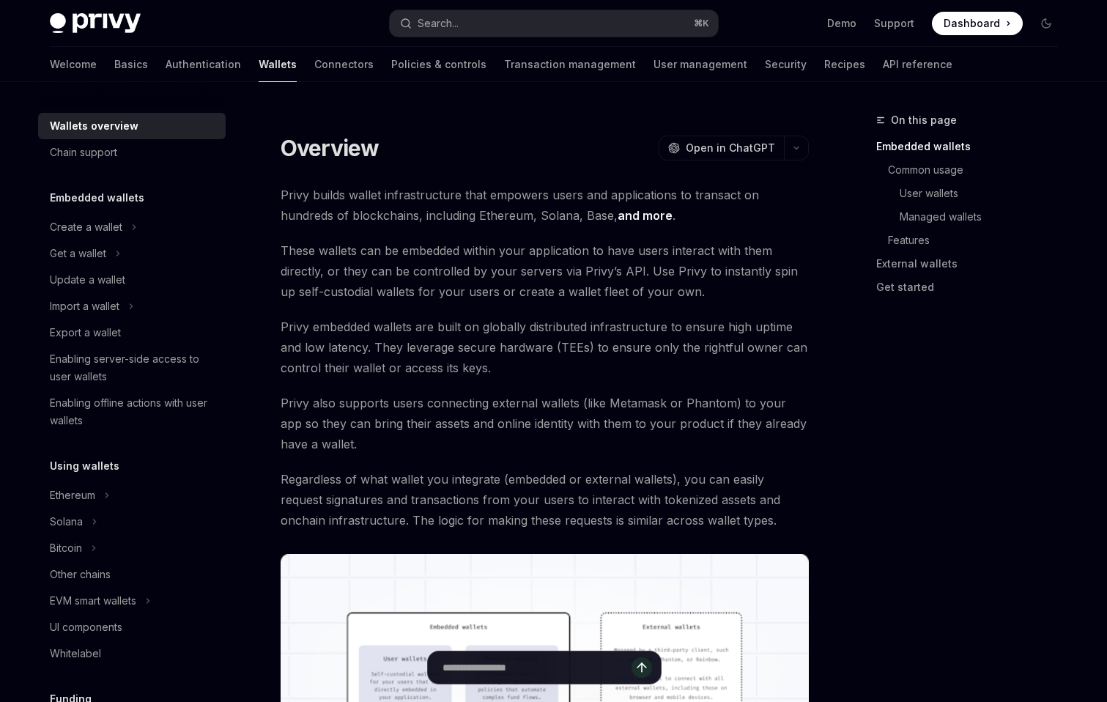
type textarea "*"
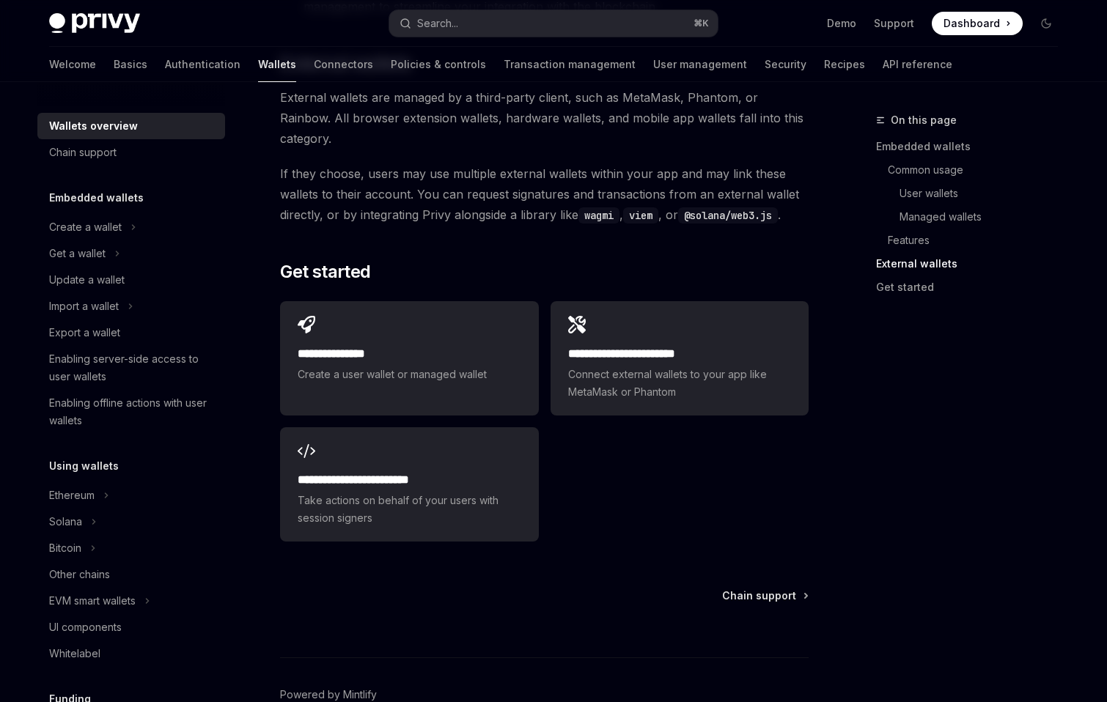
click at [714, 411] on div "**********" at bounding box center [544, 421] width 528 height 252
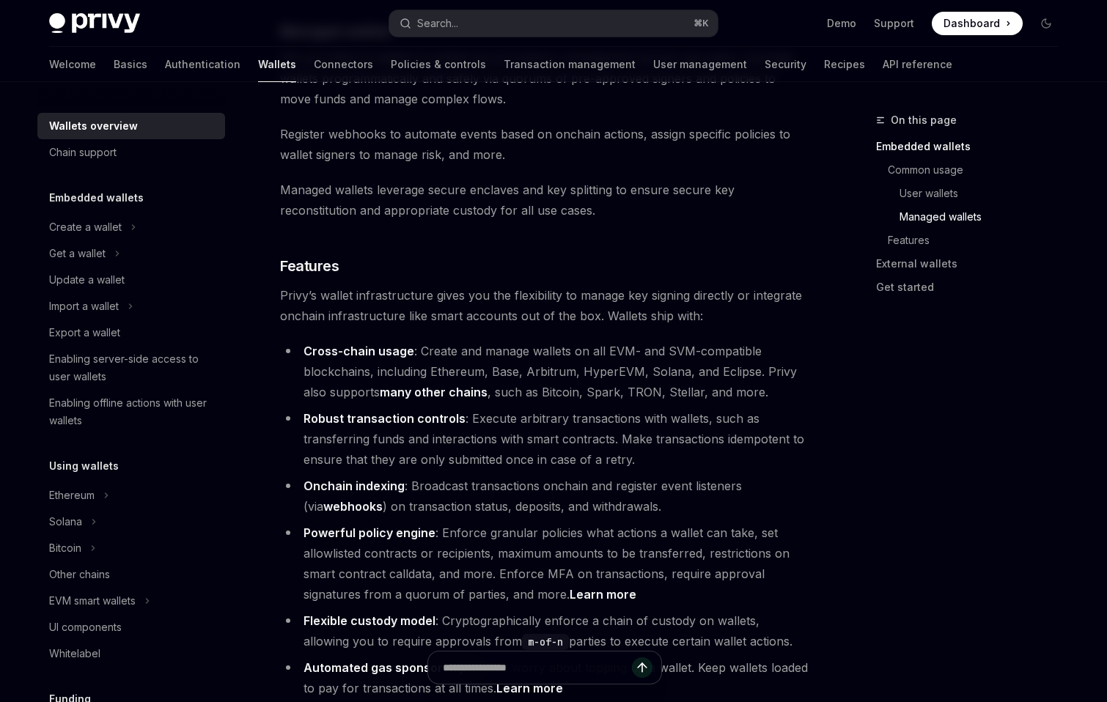
scroll to position [1485, 0]
